Goal: Information Seeking & Learning: Learn about a topic

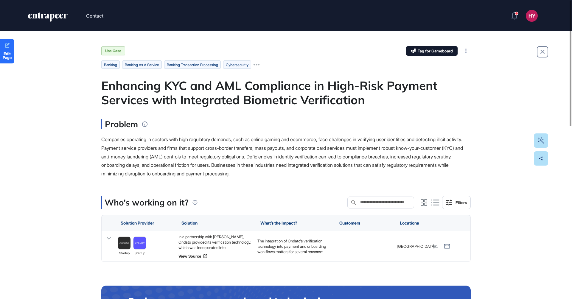
click at [171, 166] on span "Companies operating in sectors with high regulatory demands, such as online gam…" at bounding box center [281, 156] width 361 height 40
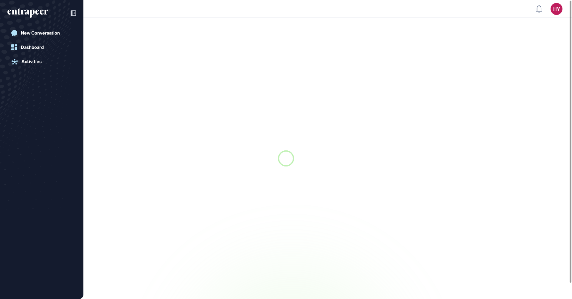
scroll to position [0, 0]
